Goal: Task Accomplishment & Management: Manage account settings

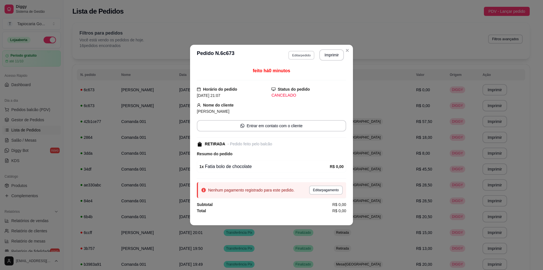
click at [310, 51] on button "Editar pedido" at bounding box center [301, 55] width 26 height 9
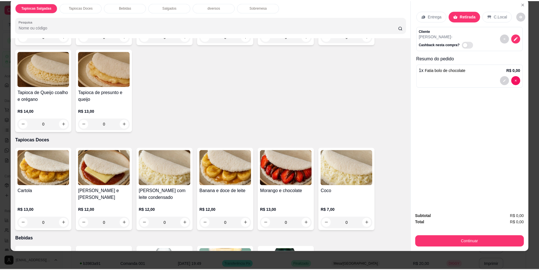
scroll to position [113, 0]
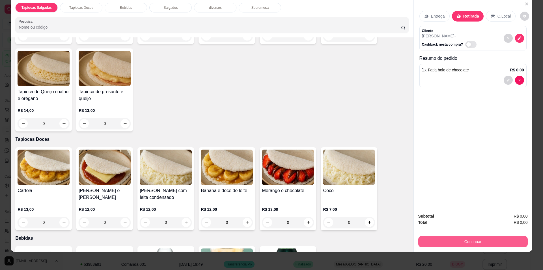
click at [454, 240] on button "Continuar" at bounding box center [472, 241] width 109 height 11
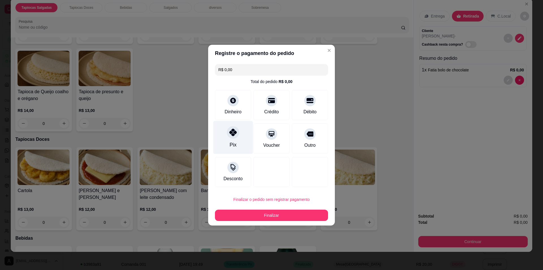
click at [239, 137] on div "Pix" at bounding box center [233, 136] width 40 height 33
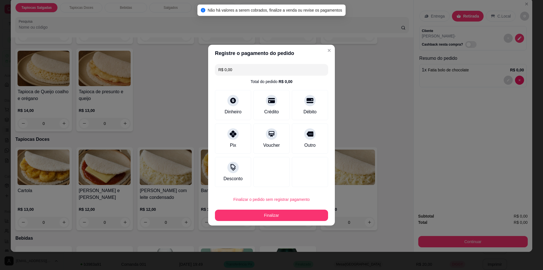
drag, startPoint x: 291, startPoint y: 59, endPoint x: 291, endPoint y: 65, distance: 6.5
click at [291, 59] on header "Registre o pagamento do pedido" at bounding box center [271, 53] width 127 height 17
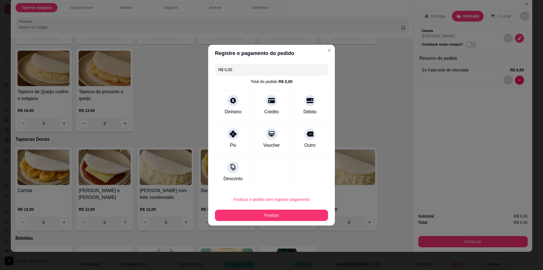
click at [290, 65] on input "R$ 0,00" at bounding box center [271, 69] width 106 height 11
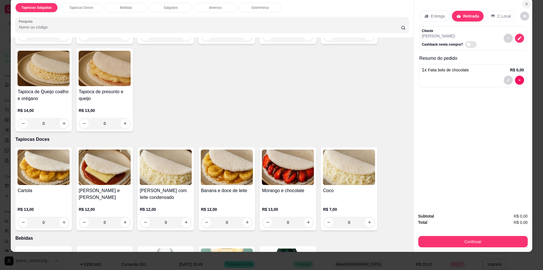
click at [524, 5] on icon "Close" at bounding box center [526, 4] width 5 height 5
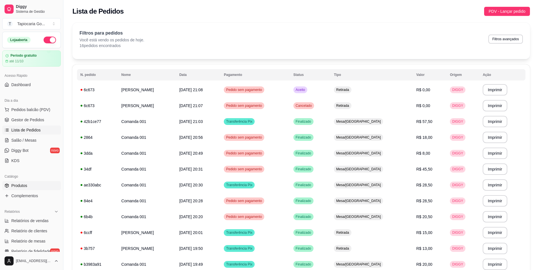
click at [37, 188] on link "Produtos" at bounding box center [31, 185] width 59 height 9
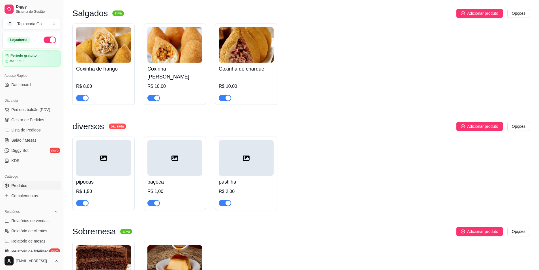
scroll to position [509, 0]
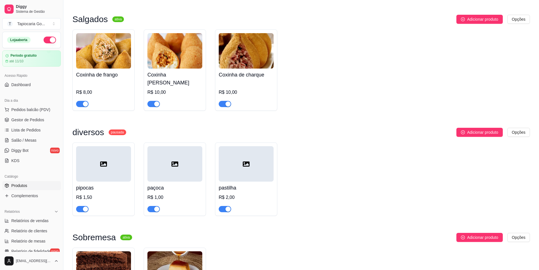
click at [115, 63] on img at bounding box center [103, 50] width 55 height 35
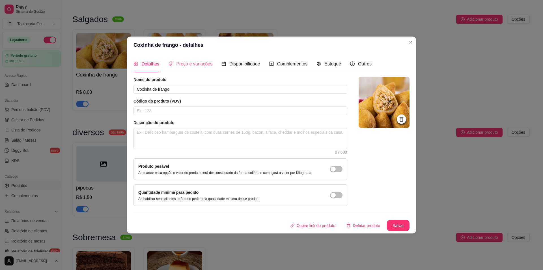
click at [203, 70] on div "Preço e variações" at bounding box center [190, 64] width 44 height 16
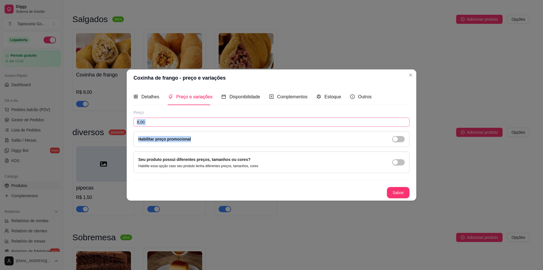
click at [237, 126] on div "Preço 8,00 Habilitar preço promocional" at bounding box center [271, 127] width 276 height 37
drag, startPoint x: 236, startPoint y: 125, endPoint x: 194, endPoint y: 108, distance: 45.1
click at [236, 125] on input "8,00" at bounding box center [271, 121] width 276 height 9
click at [160, 99] on div "Detalhes Preço e variações Disponibilidade Complementos Estoque Outros" at bounding box center [252, 97] width 238 height 16
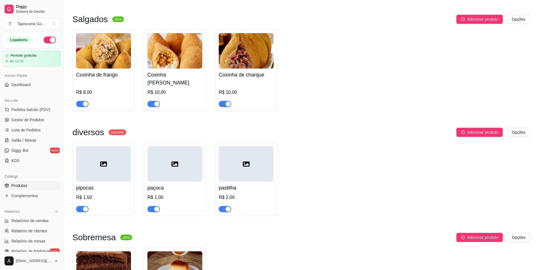
scroll to position [591, 0]
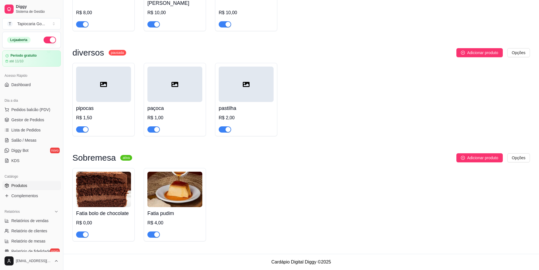
click at [103, 186] on img at bounding box center [103, 188] width 55 height 35
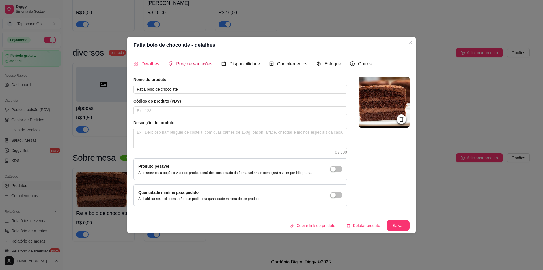
click at [210, 66] on span "Preço e variações" at bounding box center [194, 63] width 36 height 5
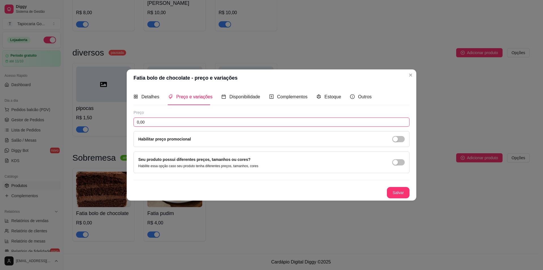
click at [199, 124] on input "0,00" at bounding box center [271, 121] width 276 height 9
type input "5,00"
drag, startPoint x: 333, startPoint y: 176, endPoint x: 348, endPoint y: 187, distance: 18.4
click at [335, 191] on div "Preço 5,00 Habilitar preço promocional Seu produto possui diferentes preços, ta…" at bounding box center [271, 153] width 276 height 89
click at [399, 190] on button "Salvar" at bounding box center [398, 192] width 22 height 11
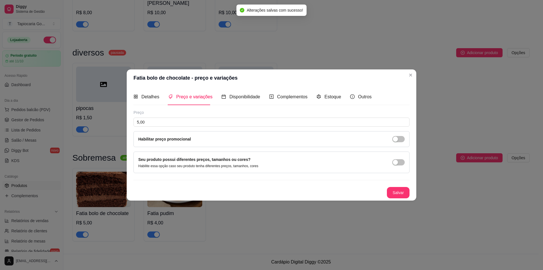
click at [405, 78] on header "Fatia bolo de chocolate - preço e variações" at bounding box center [272, 77] width 290 height 17
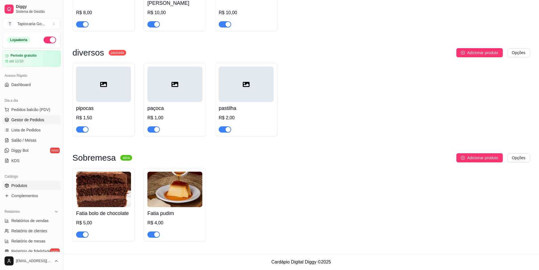
click at [28, 124] on link "Gestor de Pedidos" at bounding box center [31, 119] width 59 height 9
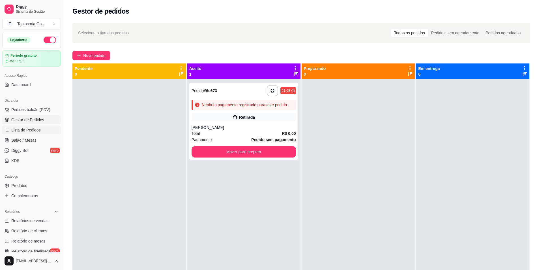
click at [38, 130] on span "Lista de Pedidos" at bounding box center [25, 130] width 29 height 6
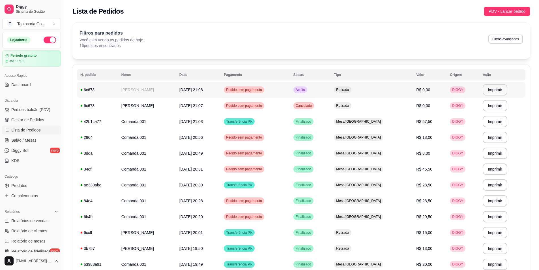
click at [156, 89] on td "[PERSON_NAME]" at bounding box center [147, 90] width 58 height 16
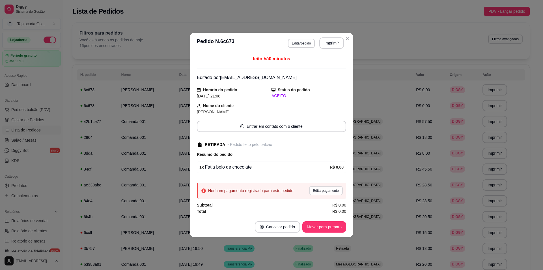
click at [326, 189] on button "Editar pagamento" at bounding box center [326, 190] width 34 height 9
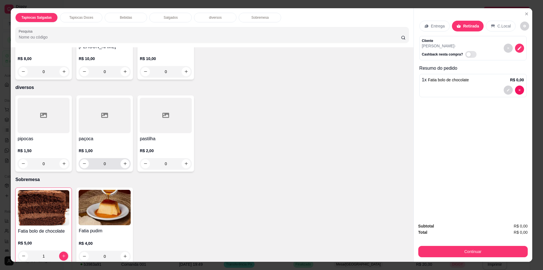
scroll to position [10, 0]
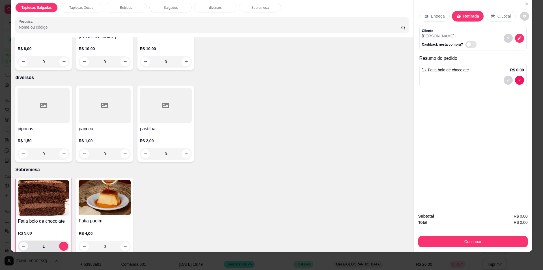
click at [23, 244] on icon "decrease-product-quantity" at bounding box center [23, 246] width 4 height 4
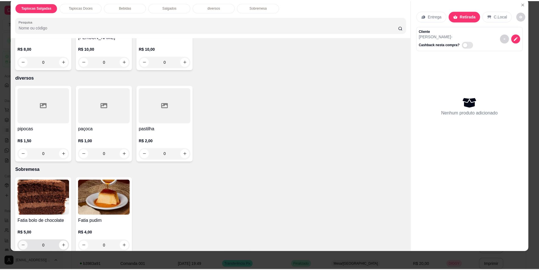
scroll to position [470, 0]
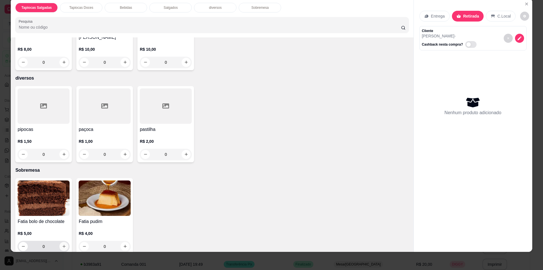
click at [65, 242] on button "increase-product-quantity" at bounding box center [63, 246] width 9 height 9
type input "1"
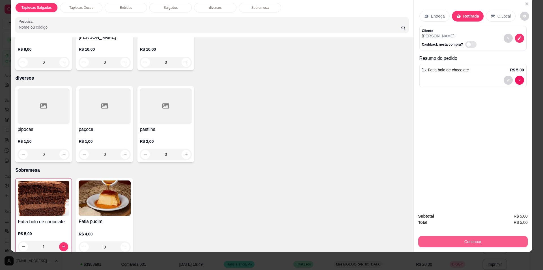
click at [479, 242] on button "Continuar" at bounding box center [472, 241] width 109 height 11
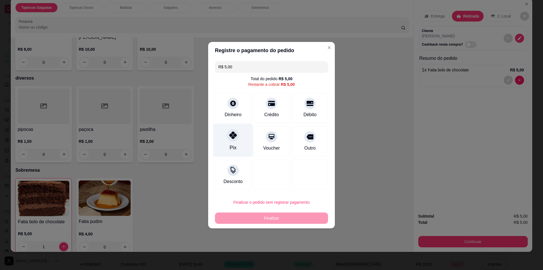
click at [240, 137] on div "Pix" at bounding box center [233, 139] width 40 height 33
type input "R$ 0,00"
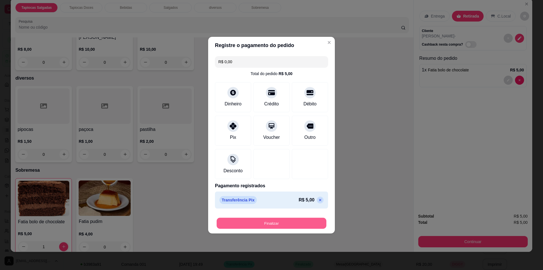
click at [311, 224] on button "Finalizar" at bounding box center [272, 222] width 110 height 11
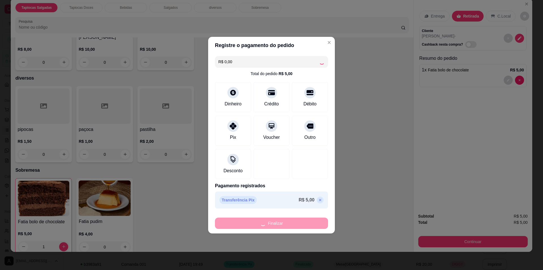
type input "0"
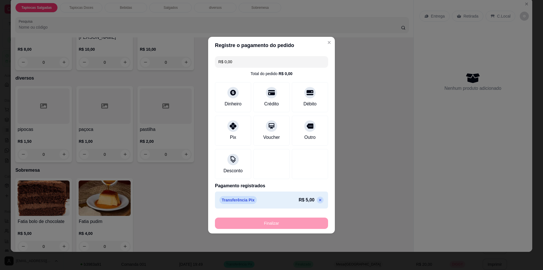
type input "-R$ 5,00"
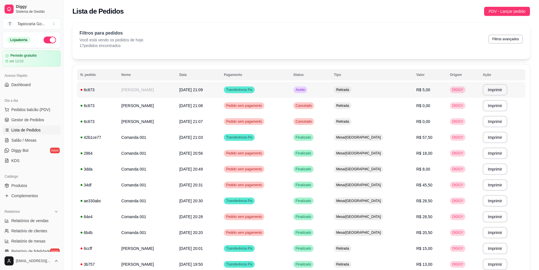
click at [266, 96] on td "Transferência Pix" at bounding box center [255, 90] width 70 height 16
click at [35, 120] on span "Gestor de Pedidos" at bounding box center [27, 120] width 33 height 6
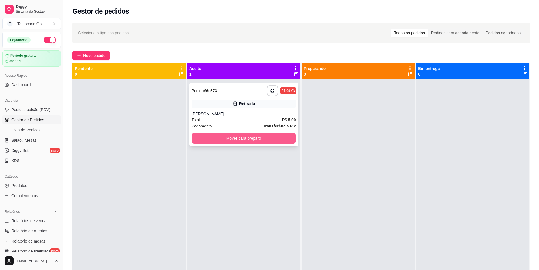
click at [269, 136] on button "Mover para preparo" at bounding box center [243, 137] width 104 height 11
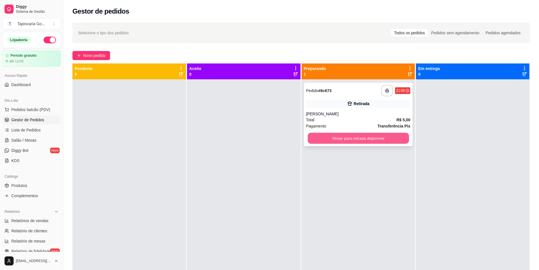
click at [390, 135] on button "Mover para retirada disponível" at bounding box center [357, 138] width 101 height 11
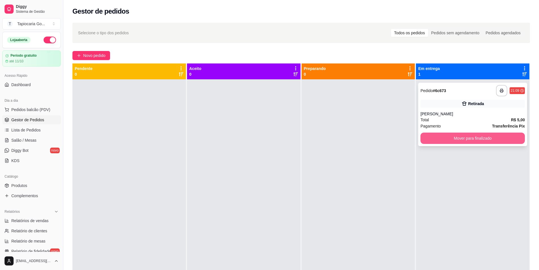
click at [450, 133] on button "Mover para finalizado" at bounding box center [472, 137] width 104 height 11
